Goal: Register for event/course

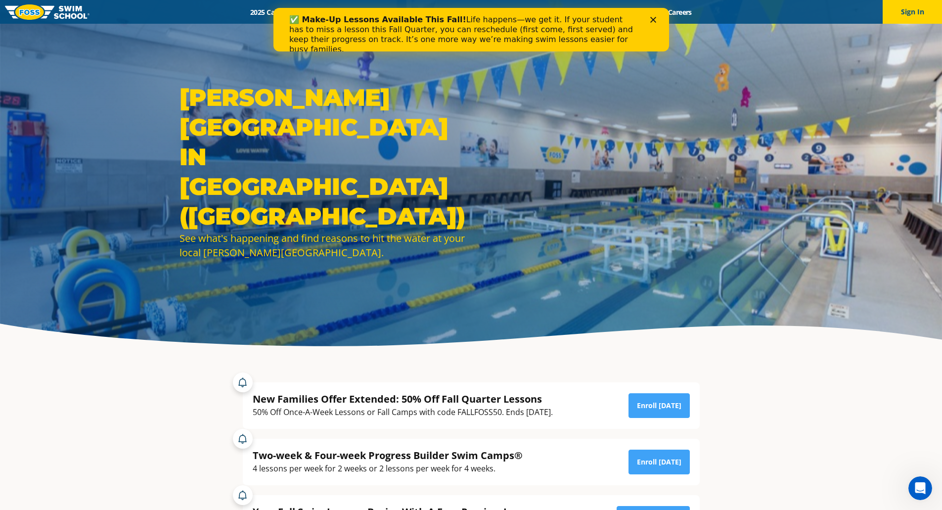
click at [658, 22] on div "Close" at bounding box center [655, 20] width 10 height 6
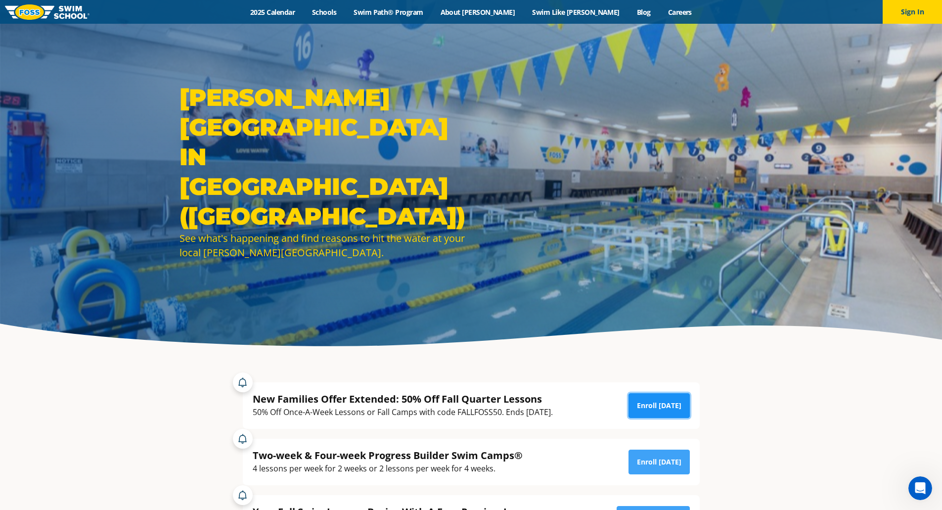
click at [670, 400] on link "Enroll Today" at bounding box center [658, 405] width 61 height 25
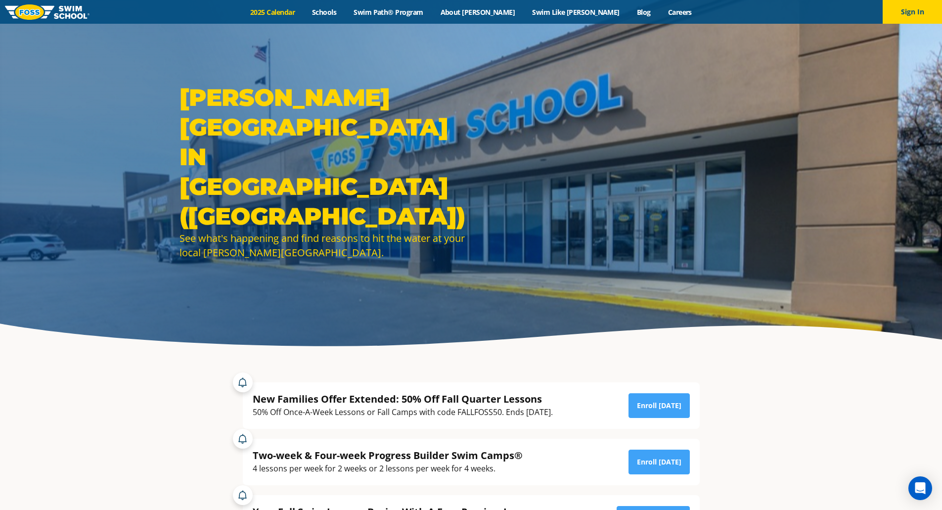
click at [302, 10] on link "2025 Calendar" at bounding box center [273, 11] width 62 height 9
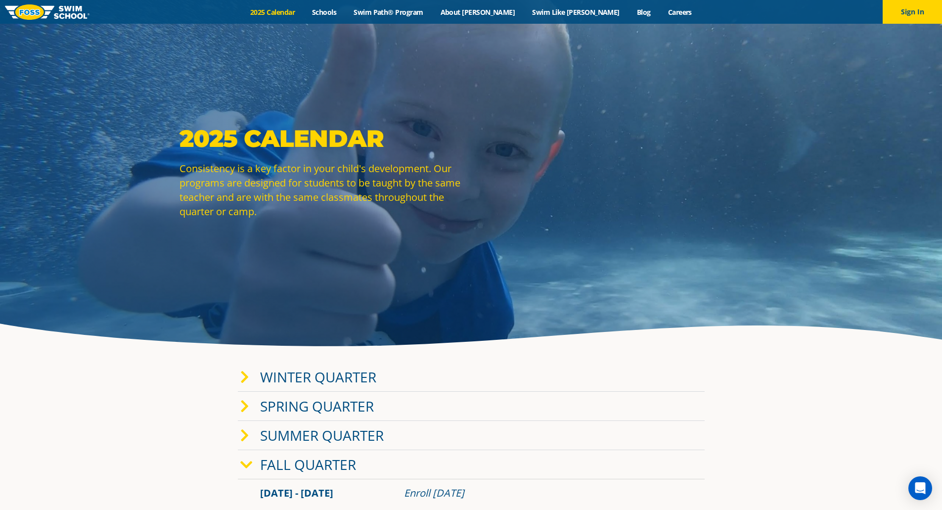
click at [349, 459] on link "Fall Quarter" at bounding box center [308, 464] width 96 height 19
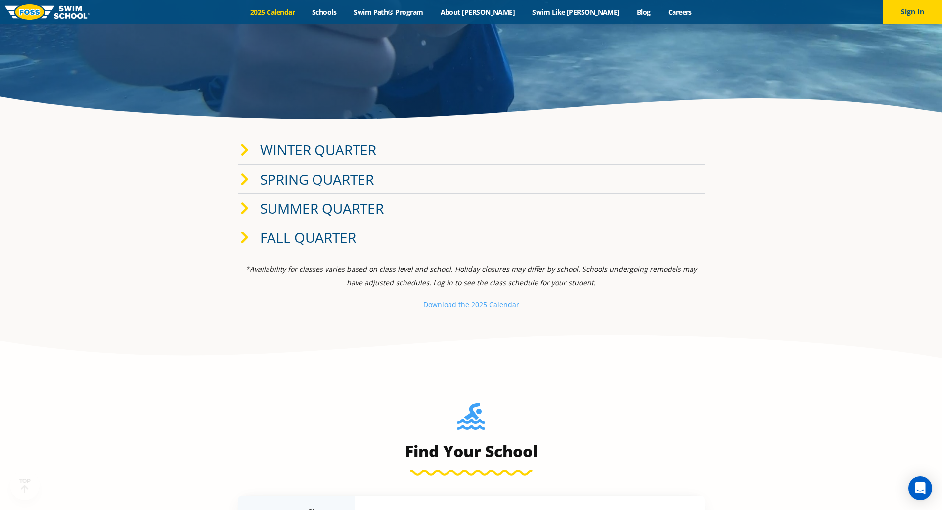
scroll to position [229, 0]
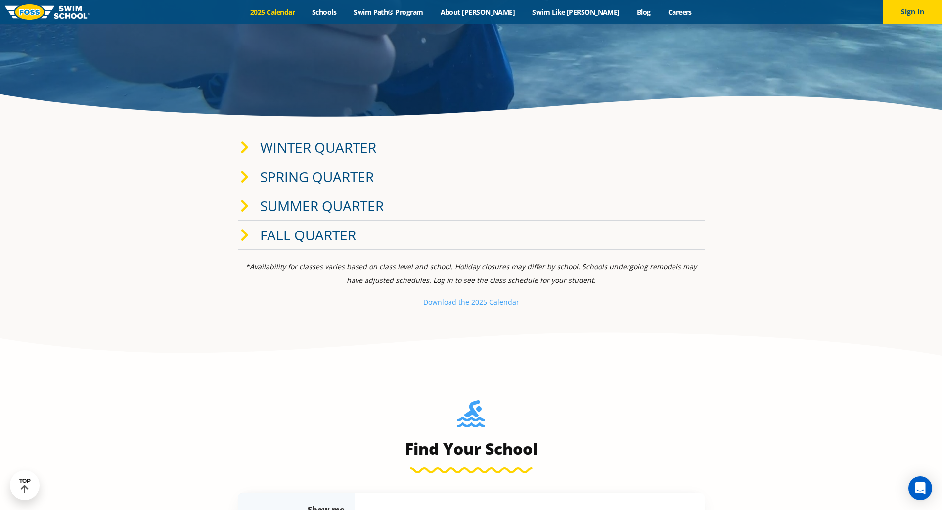
click at [268, 235] on link "Fall Quarter" at bounding box center [308, 234] width 96 height 19
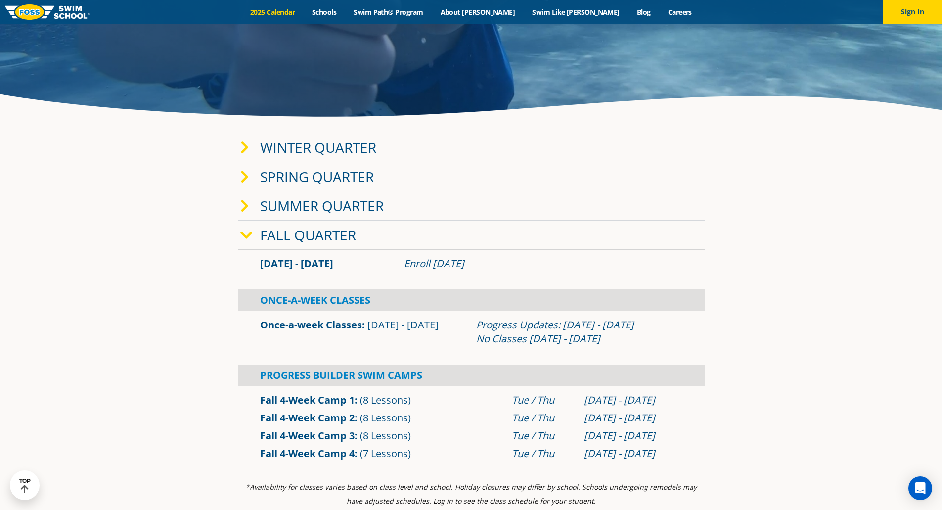
click at [328, 143] on link "Winter Quarter" at bounding box center [318, 147] width 116 height 19
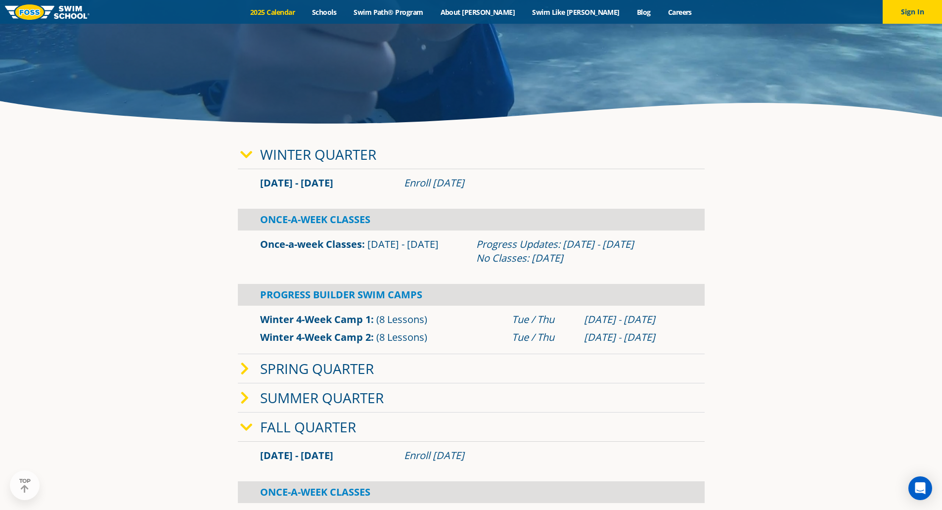
scroll to position [245, 0]
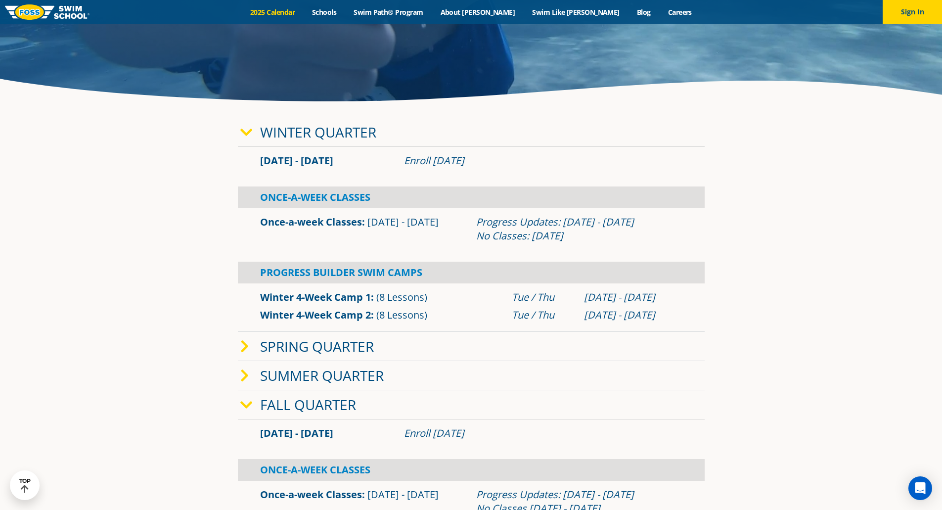
click at [315, 298] on link "Winter 4-Week Camp 1" at bounding box center [315, 296] width 111 height 13
